Goal: Check status: Check status

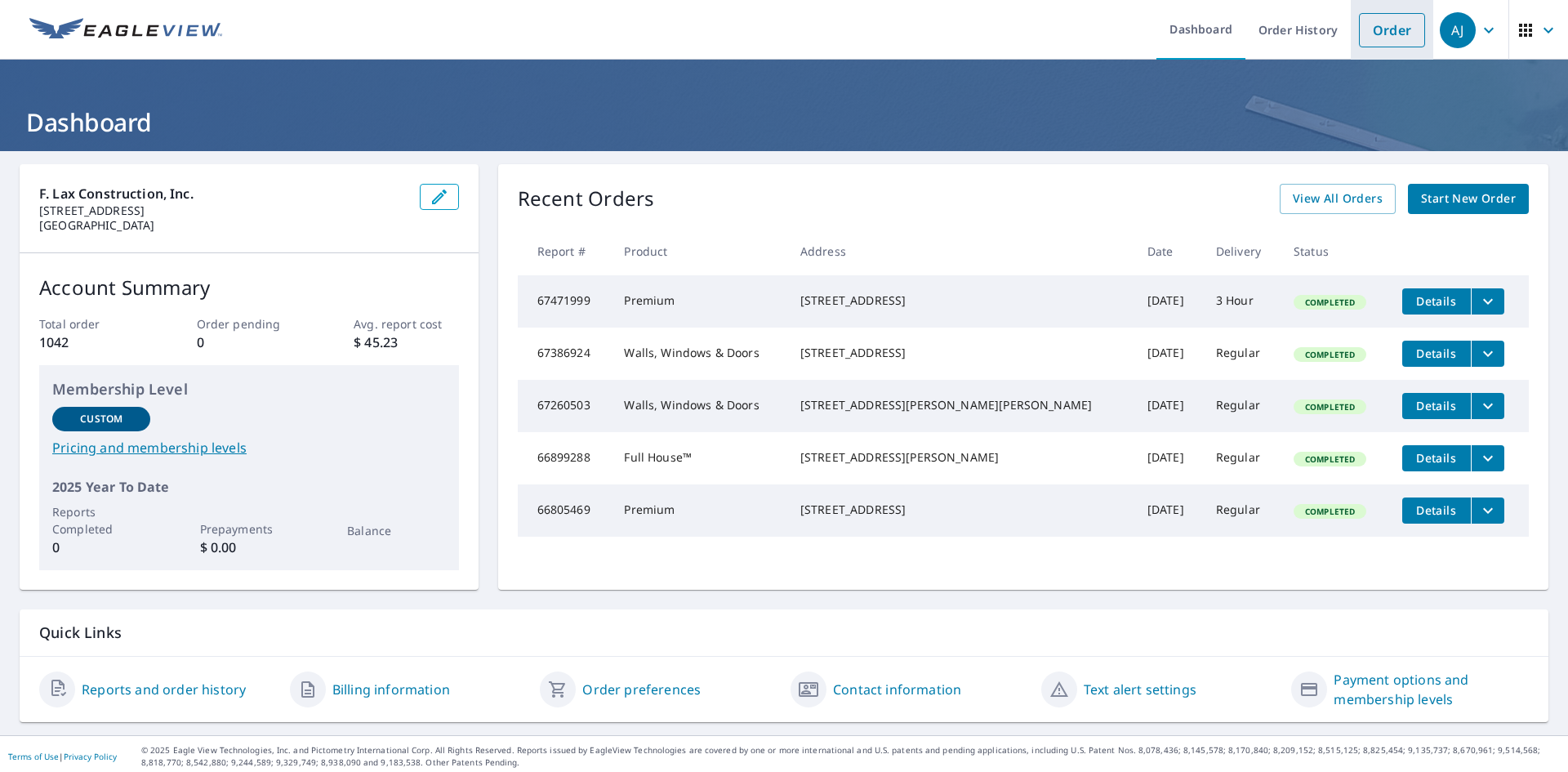
click at [1358, 41] on link "Order" at bounding box center [1391, 30] width 66 height 34
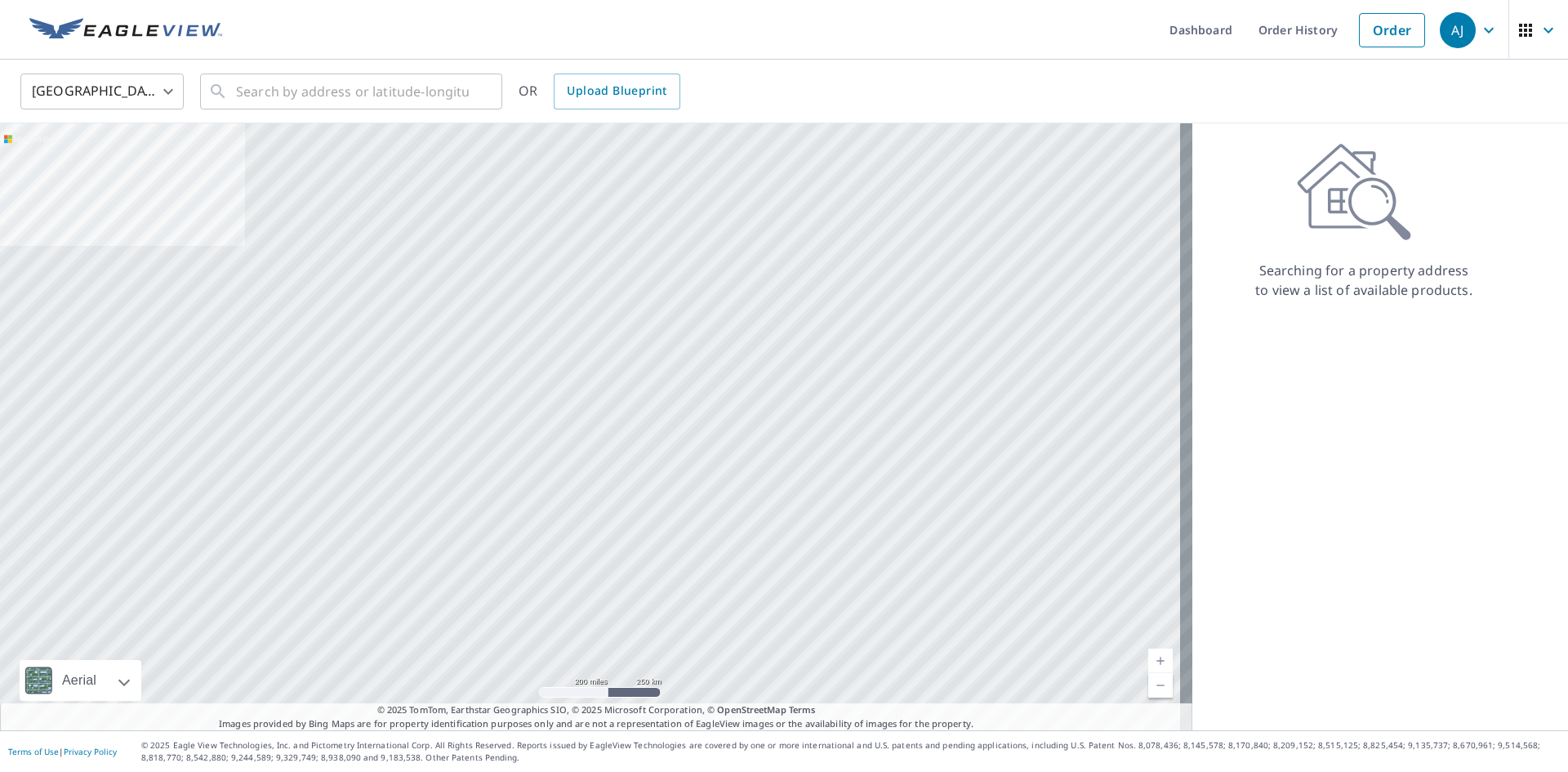
click at [801, 80] on div "United States [GEOGRAPHIC_DATA] ​ ​ OR Upload Blueprint" at bounding box center [778, 91] width 1540 height 38
click at [1293, 42] on link "Order History" at bounding box center [1297, 29] width 106 height 60
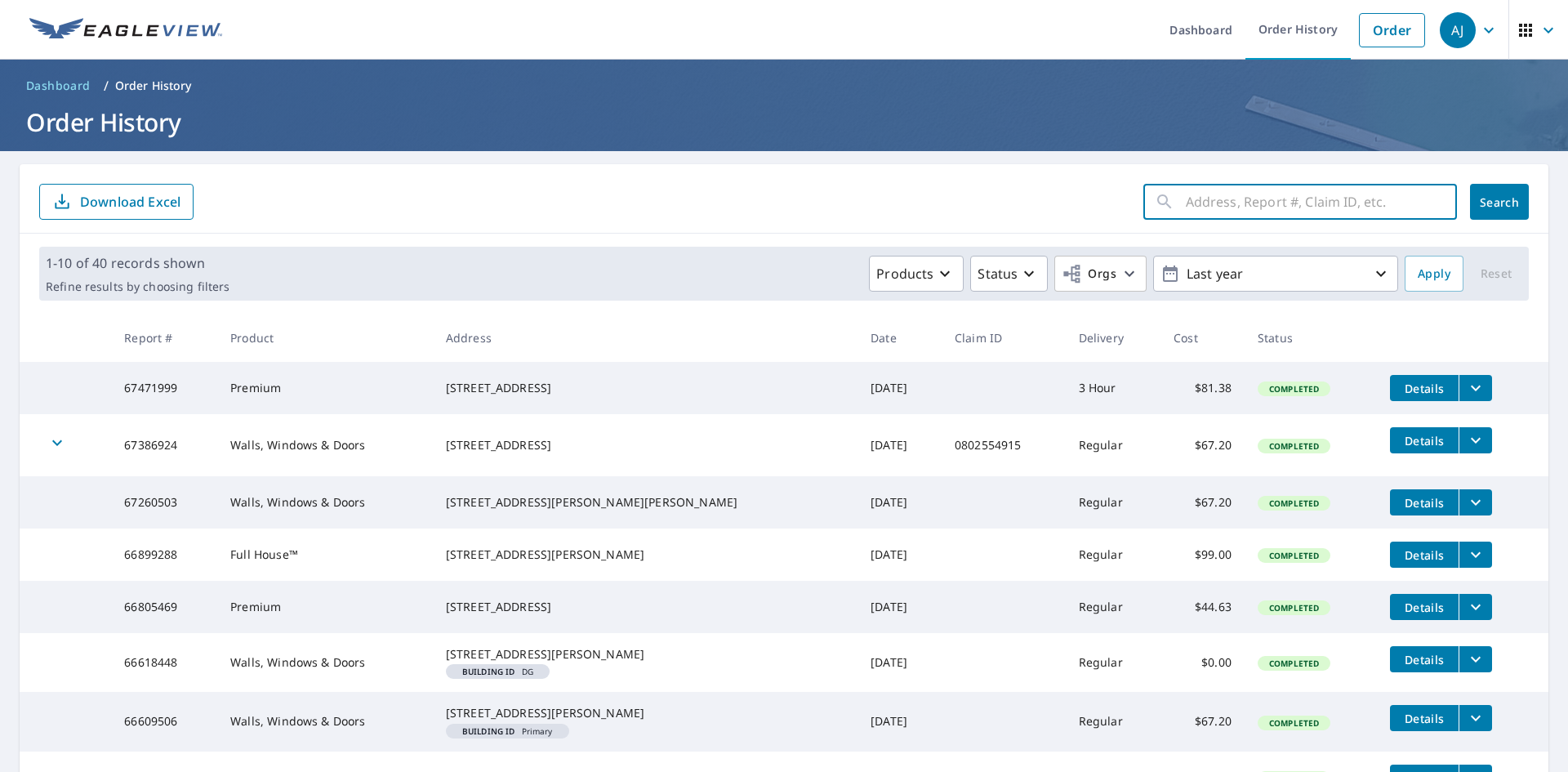
click at [1213, 214] on input "text" at bounding box center [1321, 201] width 271 height 46
paste input "[STREET_ADDRESS][PERSON_NAME]"
type input "[STREET_ADDRESS][PERSON_NAME]"
click at [1483, 207] on span "Search" at bounding box center [1499, 201] width 33 height 16
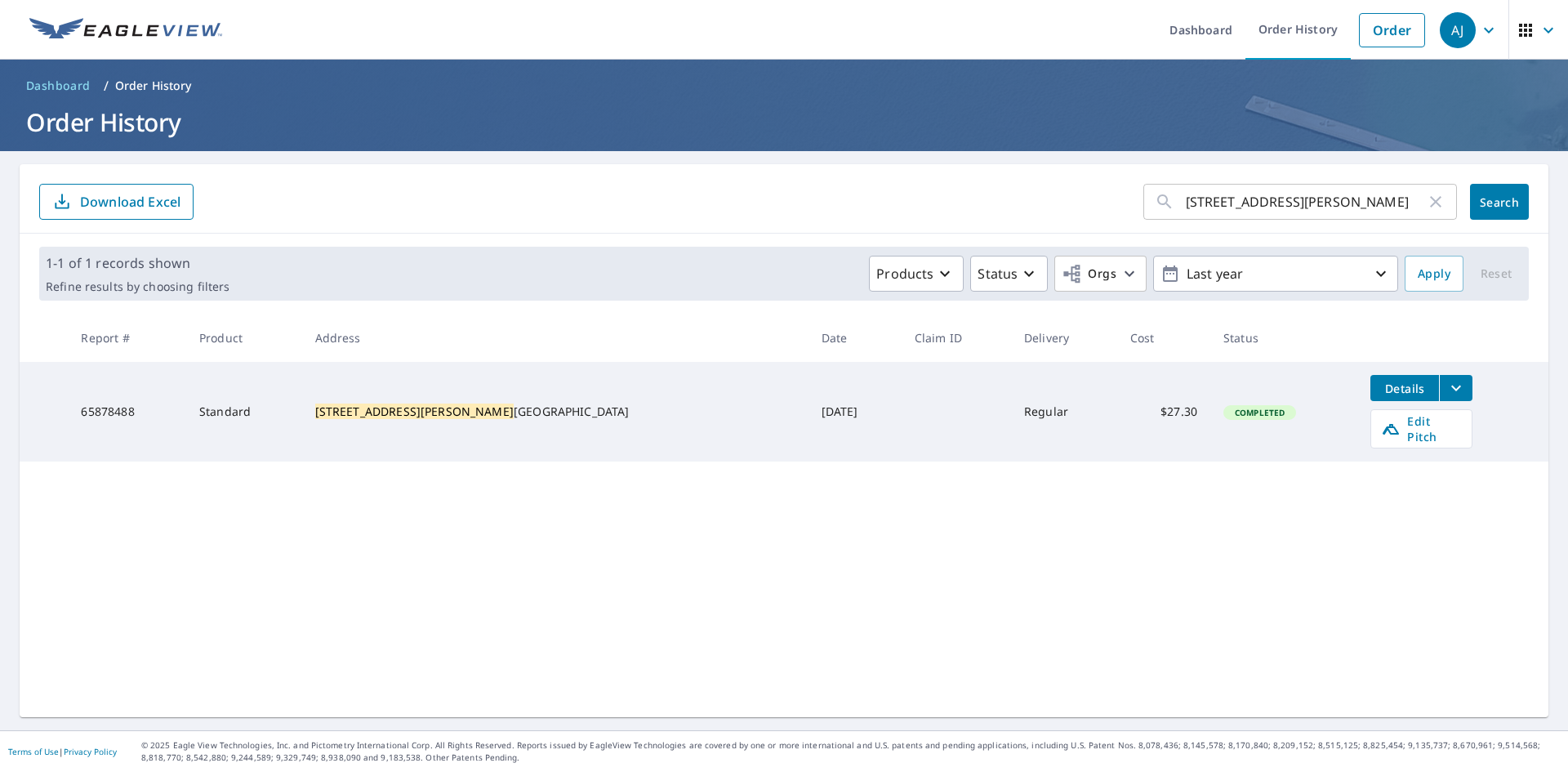
click at [376, 499] on div "[STREET_ADDRESS][PERSON_NAME] ​ Search Download Excel 1-1 of 1 records shown Re…" at bounding box center [784, 440] width 1529 height 553
